Goal: Task Accomplishment & Management: Use online tool/utility

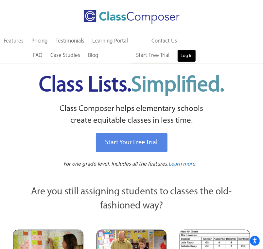
click at [181, 59] on link "Log In" at bounding box center [186, 55] width 19 height 13
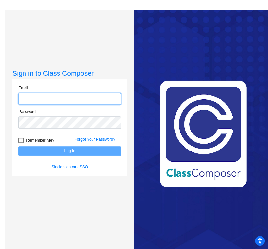
type input "[EMAIL_ADDRESS][DOMAIN_NAME]"
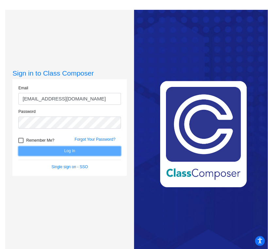
click at [61, 151] on button "Log In" at bounding box center [69, 150] width 103 height 9
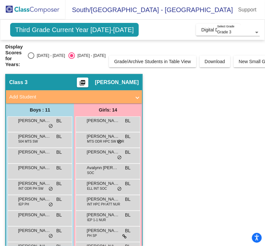
click at [38, 55] on div "2024 - 2025" at bounding box center [49, 56] width 31 height 6
click at [31, 59] on input "2024 - 2025" at bounding box center [31, 59] width 0 height 0
radio input "true"
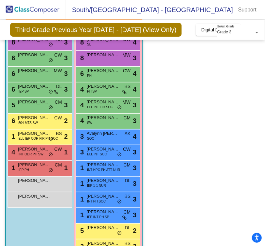
scroll to position [85, 0]
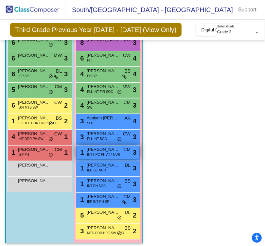
click at [89, 150] on span "Cora Knoll" at bounding box center [103, 149] width 33 height 7
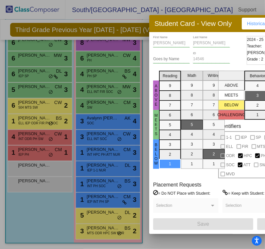
click at [142, 184] on div at bounding box center [132, 124] width 265 height 249
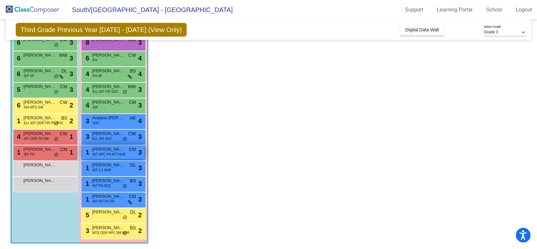
click at [107, 153] on span "INT HPC PH ATT NUR" at bounding box center [109, 154] width 33 height 5
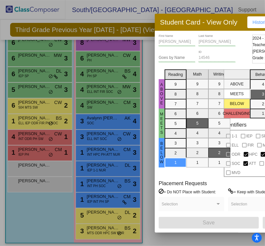
click at [117, 59] on div at bounding box center [132, 123] width 265 height 246
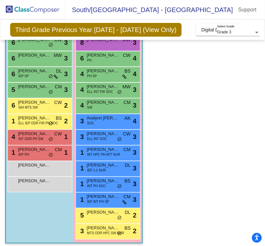
click at [173, 136] on app-classroom "Class 3 picture_as_pdf Breanna Landsteiner Add Student First Name Last Name Stu…" at bounding box center [132, 113] width 254 height 273
click at [191, 118] on app-classroom "Class 3 picture_as_pdf Breanna Landsteiner Add Student First Name Last Name Stu…" at bounding box center [132, 113] width 254 height 273
click at [169, 176] on app-classroom "Class 3 picture_as_pdf Breanna Landsteiner Add Student First Name Last Name Stu…" at bounding box center [132, 113] width 254 height 273
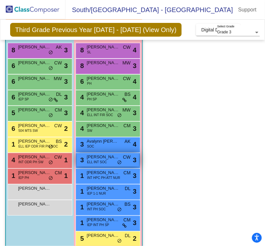
scroll to position [85, 0]
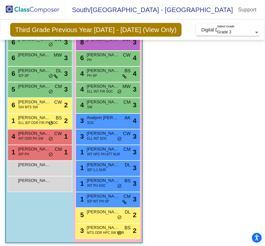
click at [216, 140] on app-classroom "Class 3 picture_as_pdf Breanna Landsteiner Add Student First Name Last Name Stu…" at bounding box center [132, 113] width 254 height 273
click at [33, 139] on span "INT ODR PH SW" at bounding box center [30, 138] width 25 height 5
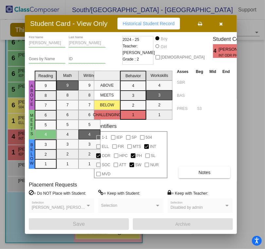
drag, startPoint x: 232, startPoint y: 20, endPoint x: 107, endPoint y: 19, distance: 124.6
click at [107, 19] on div "Student Card - View Only Historical Student Record" at bounding box center [131, 23] width 212 height 17
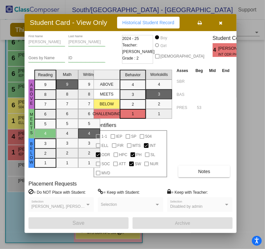
click at [225, 21] on button "button" at bounding box center [220, 23] width 21 height 12
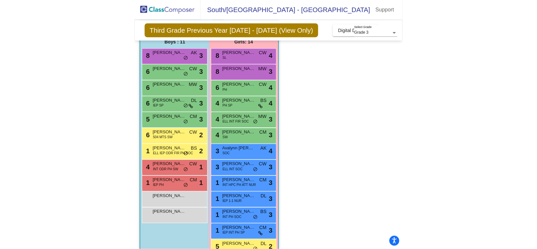
scroll to position [39, 0]
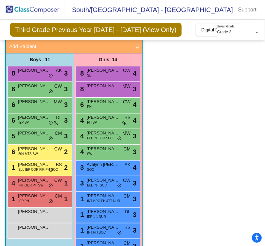
click at [165, 116] on app-classroom "Class 3 picture_as_pdf Breanna Landsteiner Add Student First Name Last Name Stu…" at bounding box center [132, 160] width 254 height 273
